Goal: Transaction & Acquisition: Obtain resource

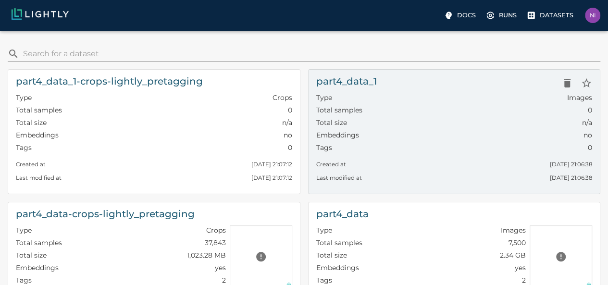
click at [316, 77] on div "part4_data_1" at bounding box center [454, 83] width 276 height 19
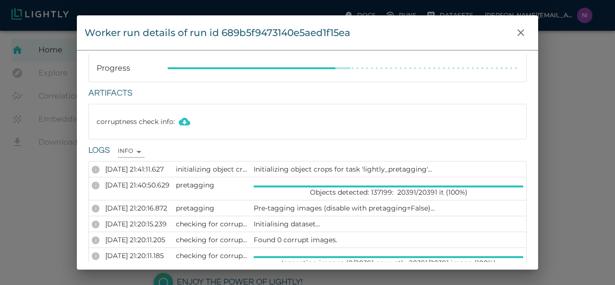
scroll to position [75, 0]
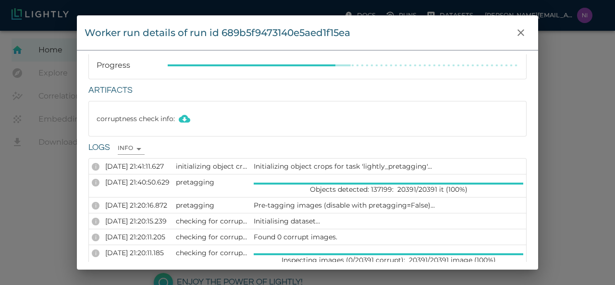
click at [368, 165] on p "Initializing object crops for task 'lightly_pretagging'..." at bounding box center [389, 166] width 270 height 10
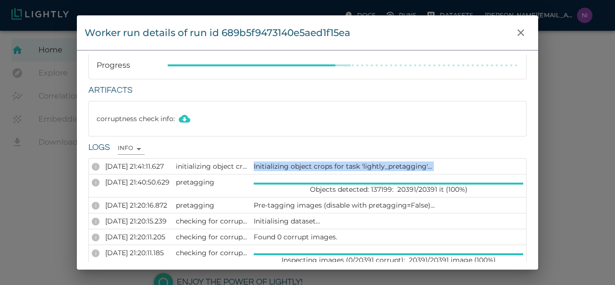
click at [368, 165] on p "Initializing object crops for task 'lightly_pretagging'..." at bounding box center [389, 166] width 270 height 10
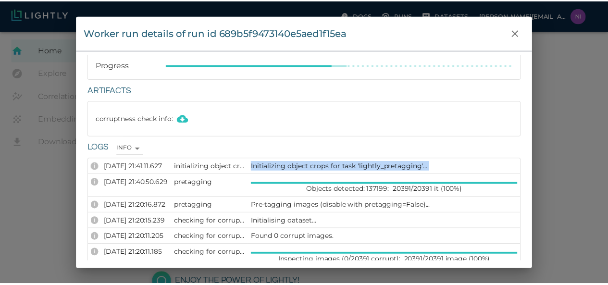
scroll to position [0, 0]
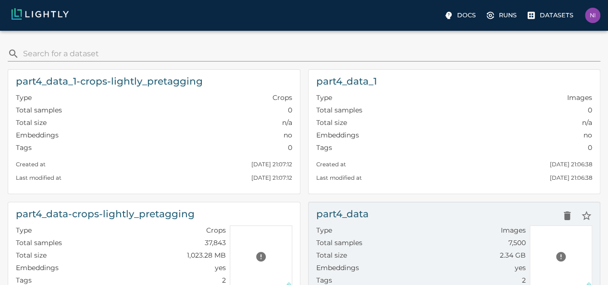
click at [316, 208] on div "part4_data" at bounding box center [454, 215] width 276 height 19
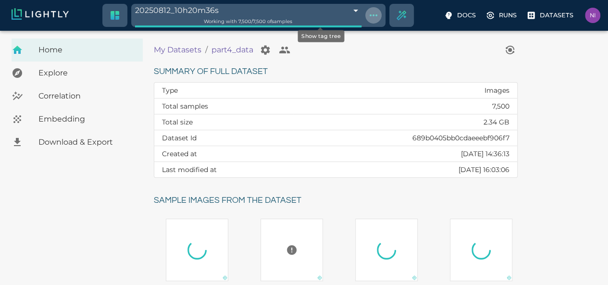
click at [368, 13] on icon "Show tag tree" at bounding box center [374, 16] width 12 height 12
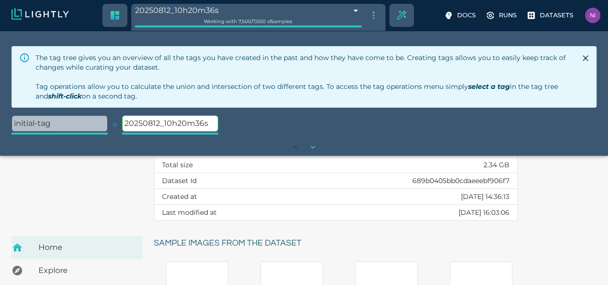
scroll to position [156, 0]
click at [584, 59] on icon "Close" at bounding box center [586, 58] width 10 height 10
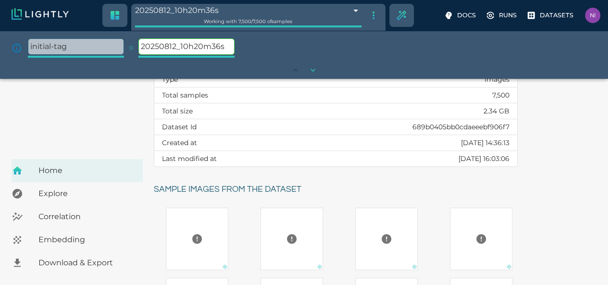
scroll to position [132, 0]
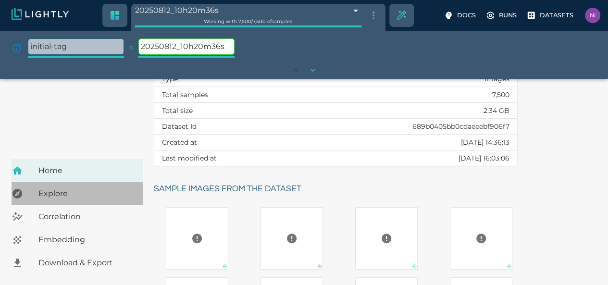
click at [83, 185] on div "Explore" at bounding box center [77, 193] width 131 height 23
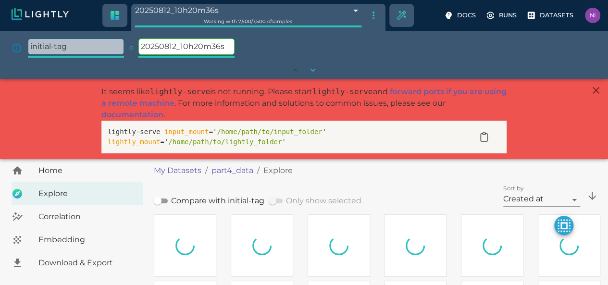
type input "1.32023882865906"
type input "2.57423882865906"
type input "55.6955775527954"
type input "1.32023882865906"
type input "2.57423882865906"
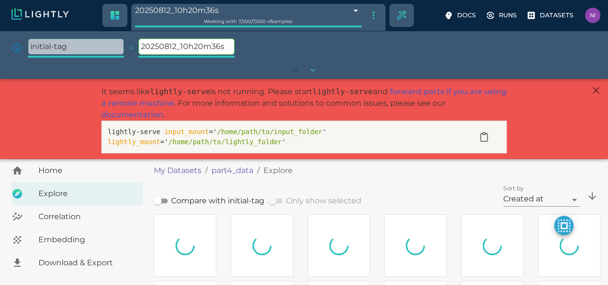
type input "55.6955775527954"
type input "1.32023882865906"
type input "2.57423882865906"
type input "55.6955775527954"
type input "9007199254740991"
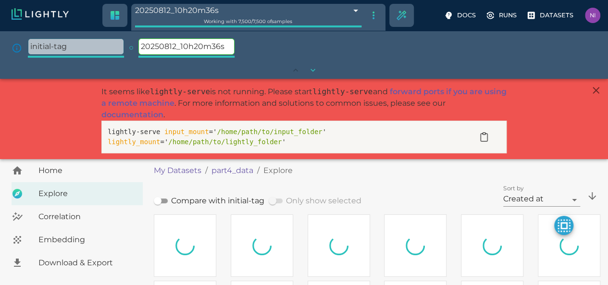
type input "9007199254740991"
type input "1.32023882865906"
type input "2.57423882865906"
type input "55.6955775527954"
type input "1.32023882865906"
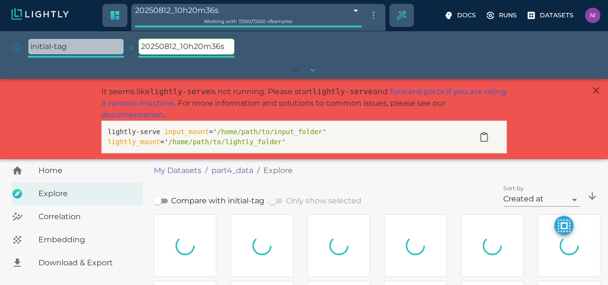
type input "2.57423882865906"
type input "55.6955775527954"
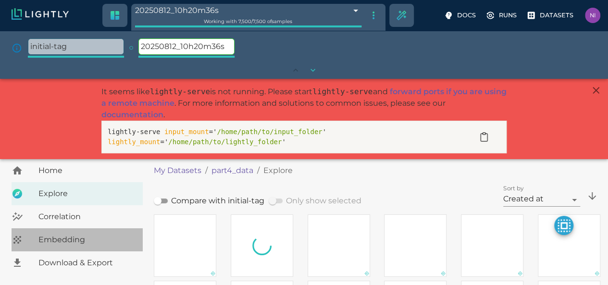
click at [68, 237] on span "Embedding" at bounding box center [86, 240] width 97 height 12
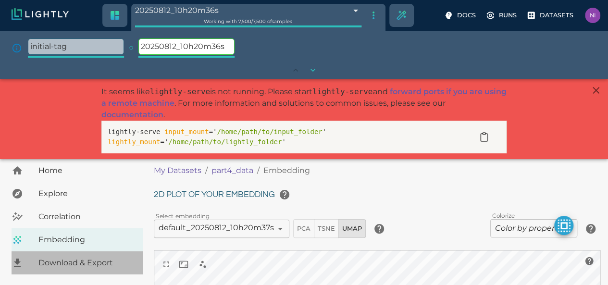
click at [97, 264] on span "Download & Export" at bounding box center [86, 263] width 97 height 12
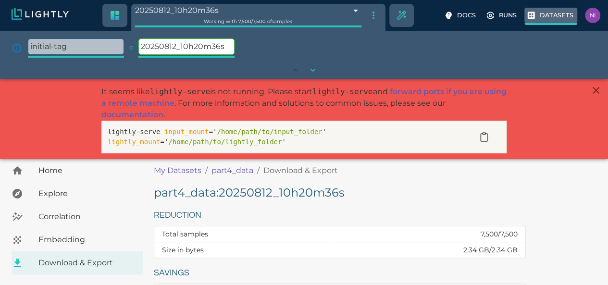
click at [524, 10] on label "Datasets" at bounding box center [550, 16] width 53 height 17
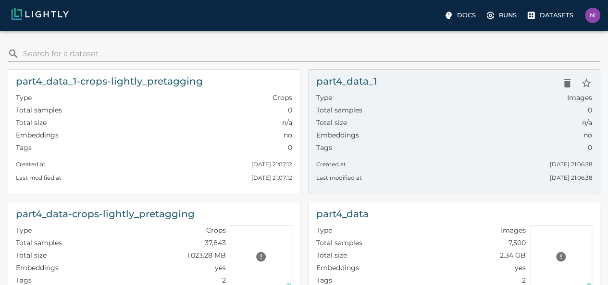
click at [316, 77] on h6 "part4_data_1" at bounding box center [346, 81] width 61 height 15
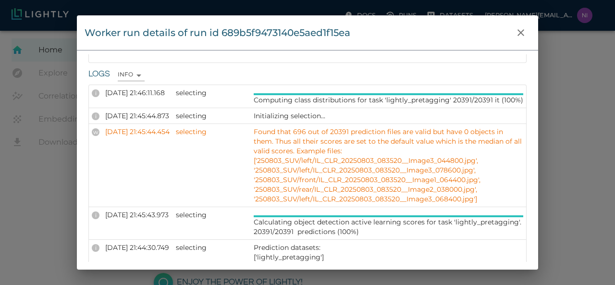
scroll to position [149, 0]
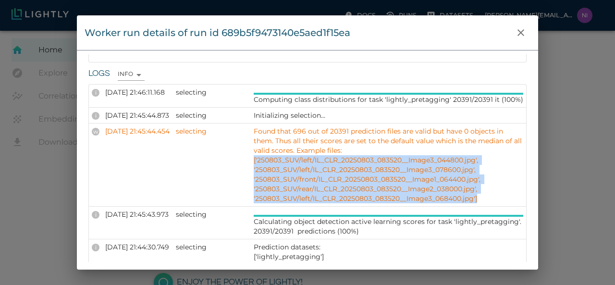
drag, startPoint x: 493, startPoint y: 206, endPoint x: 265, endPoint y: 169, distance: 230.8
click at [265, 169] on p "Found that 696 out of 20391 prediction files are valid but have 0 objects in th…" at bounding box center [389, 164] width 270 height 77
click at [494, 203] on p "Found that 696 out of 20391 prediction files are valid but have 0 objects in th…" at bounding box center [389, 164] width 270 height 77
drag, startPoint x: 494, startPoint y: 206, endPoint x: 265, endPoint y: 168, distance: 231.5
click at [265, 168] on p "Found that 696 out of 20391 prediction files are valid but have 0 objects in th…" at bounding box center [389, 164] width 270 height 77
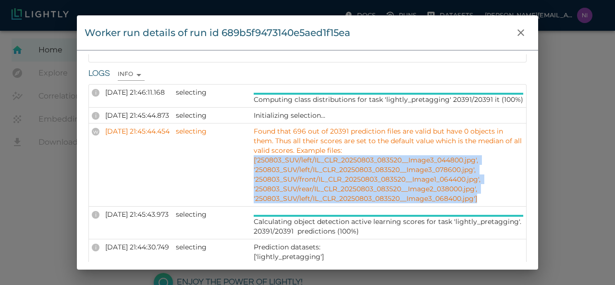
click at [469, 190] on p "Found that 696 out of 20391 prediction files are valid but have 0 objects in th…" at bounding box center [389, 164] width 270 height 77
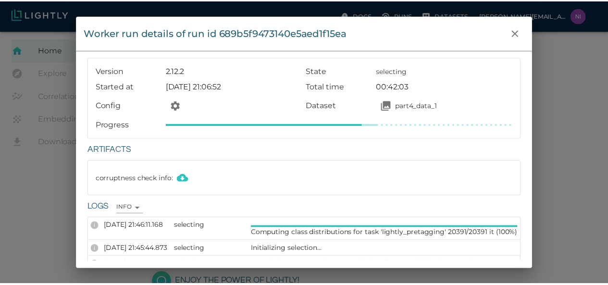
scroll to position [0, 0]
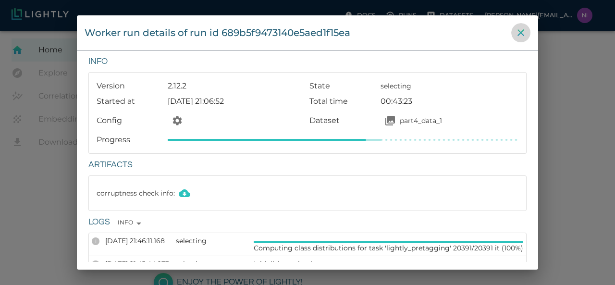
click at [519, 31] on icon "close" at bounding box center [521, 32] width 7 height 7
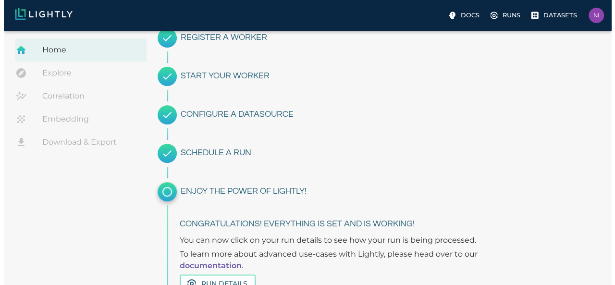
scroll to position [145, 0]
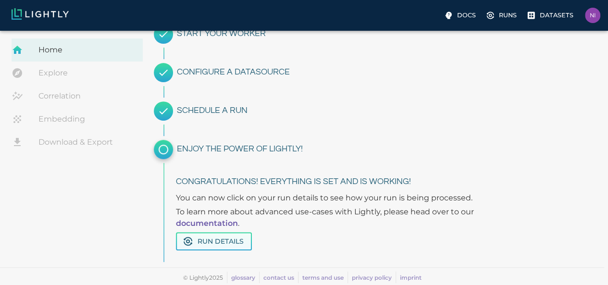
click at [227, 244] on button "Run Details" at bounding box center [214, 241] width 76 height 19
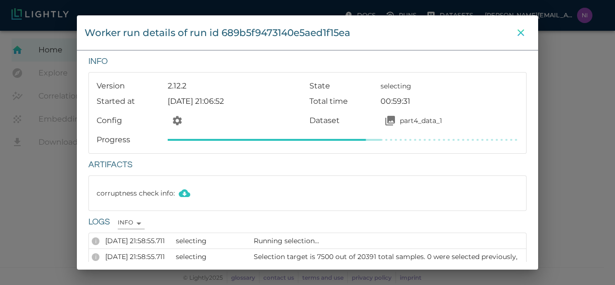
click at [519, 34] on icon "close" at bounding box center [521, 32] width 7 height 7
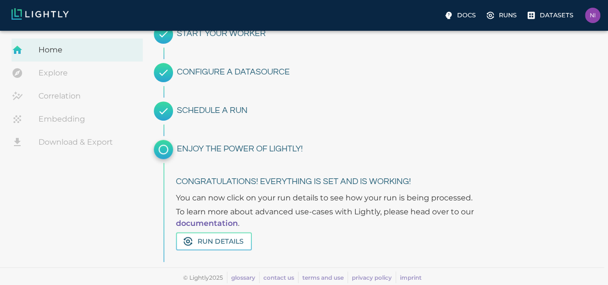
click at [94, 143] on link "Download & Export" at bounding box center [77, 142] width 131 height 23
click at [237, 242] on button "Run Details" at bounding box center [214, 241] width 76 height 19
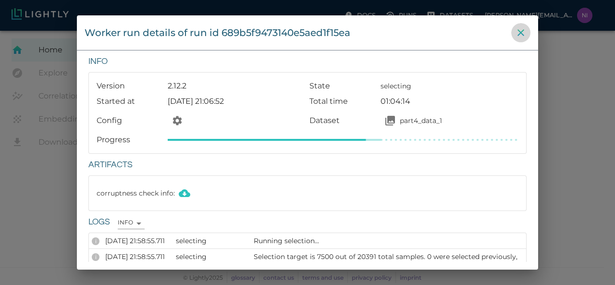
click at [519, 31] on icon "close" at bounding box center [521, 33] width 12 height 12
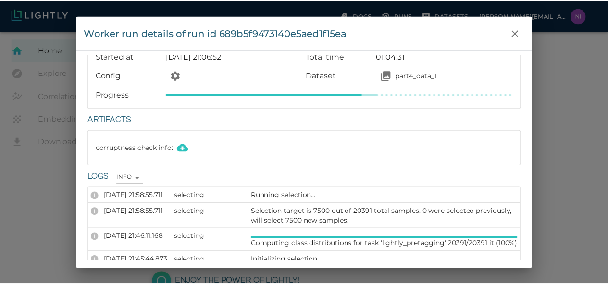
scroll to position [46, 0]
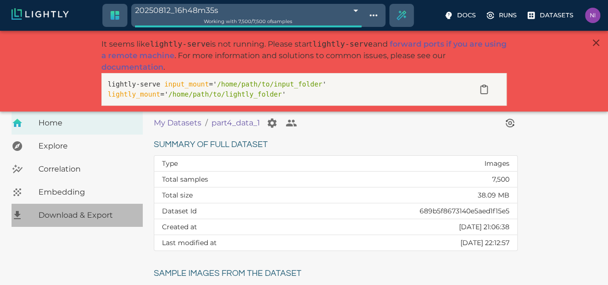
click at [86, 211] on span "Download & Export" at bounding box center [86, 216] width 97 height 12
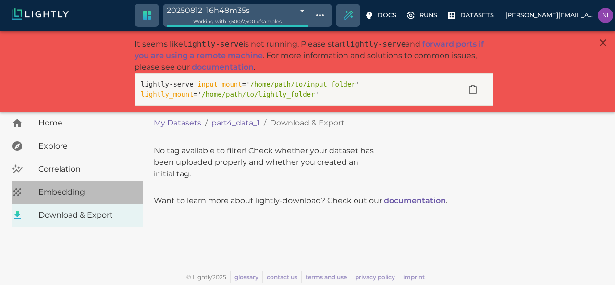
click at [65, 191] on span "Embedding" at bounding box center [86, 192] width 97 height 12
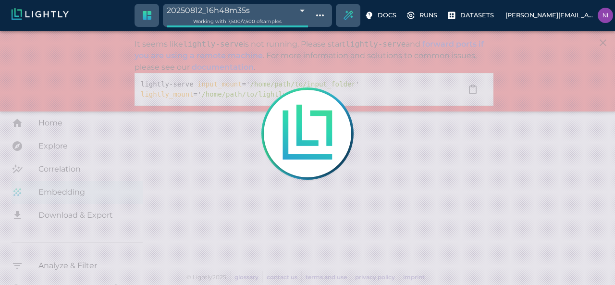
type input "1.41484391689301"
type input "2.56084391689301"
type input "55.6955775527954"
type input "1.41484391689301"
type input "2.56084391689301"
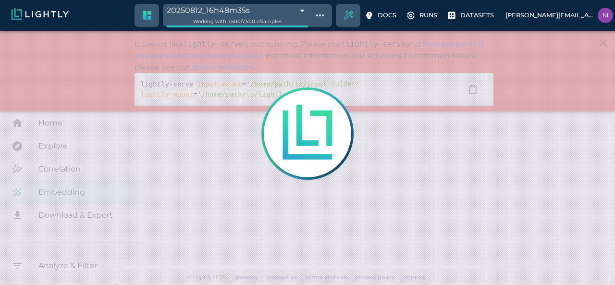
type input "55.6955775527954"
type input "1.41484391689301"
type input "2.56084391689301"
type input "55.6955775527954"
type input "1.41484391689301"
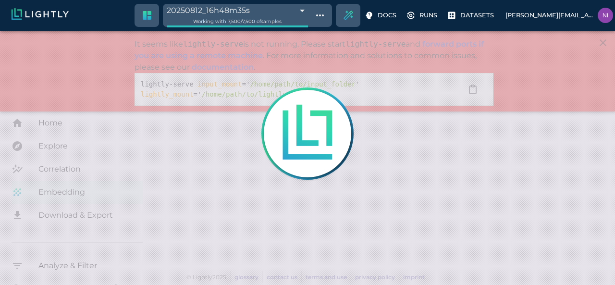
type input "2.56084391689301"
type input "55.6955775527954"
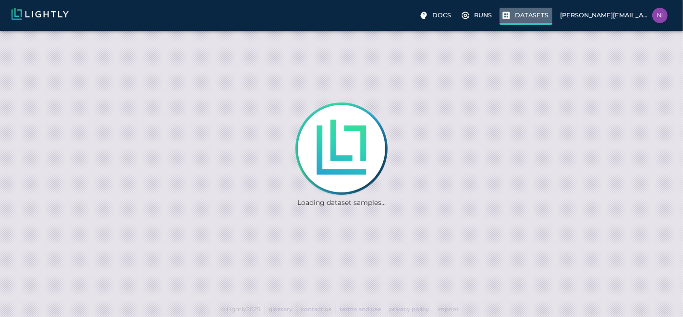
click at [536, 9] on label "Datasets" at bounding box center [526, 16] width 53 height 17
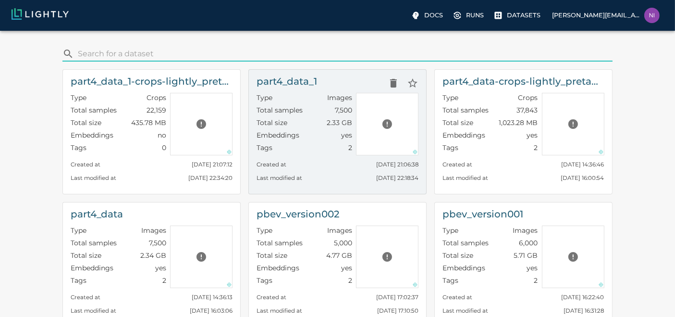
click at [331, 75] on div "part4_data_1" at bounding box center [338, 83] width 162 height 19
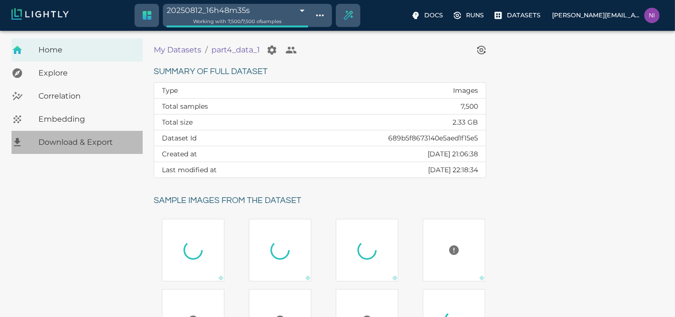
click at [87, 143] on span "Download & Export" at bounding box center [86, 143] width 97 height 12
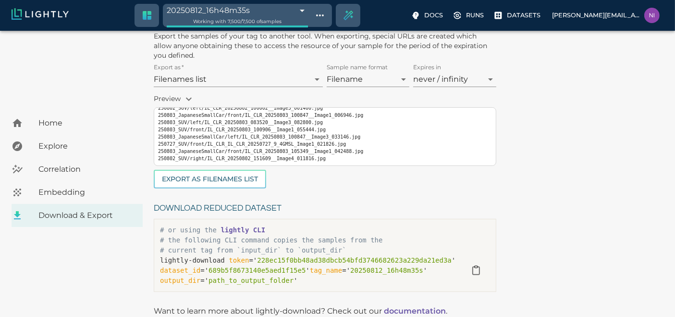
scroll to position [303, 0]
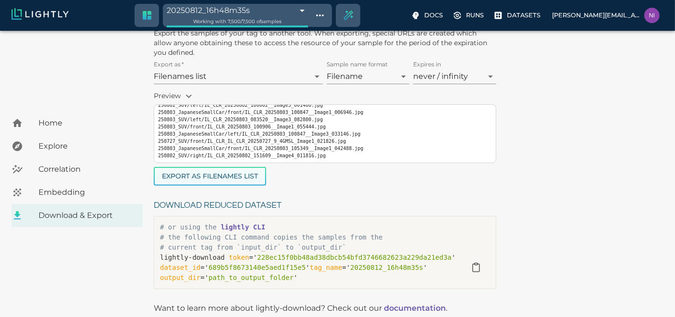
click at [215, 172] on button "Export as Filenames list" at bounding box center [210, 176] width 112 height 19
click at [580, 200] on div "part4_data_1 : 20250812_16h48m35s Reduction Total samples 7,500 / 7,500 Size in…" at bounding box center [411, 64] width 514 height 460
click at [568, 227] on div "part4_data_1 : 20250812_16h48m35s Reduction Total samples 7,500 / 7,500 Size in…" at bounding box center [411, 64] width 514 height 460
